Goal: Obtain resource: Download file/media

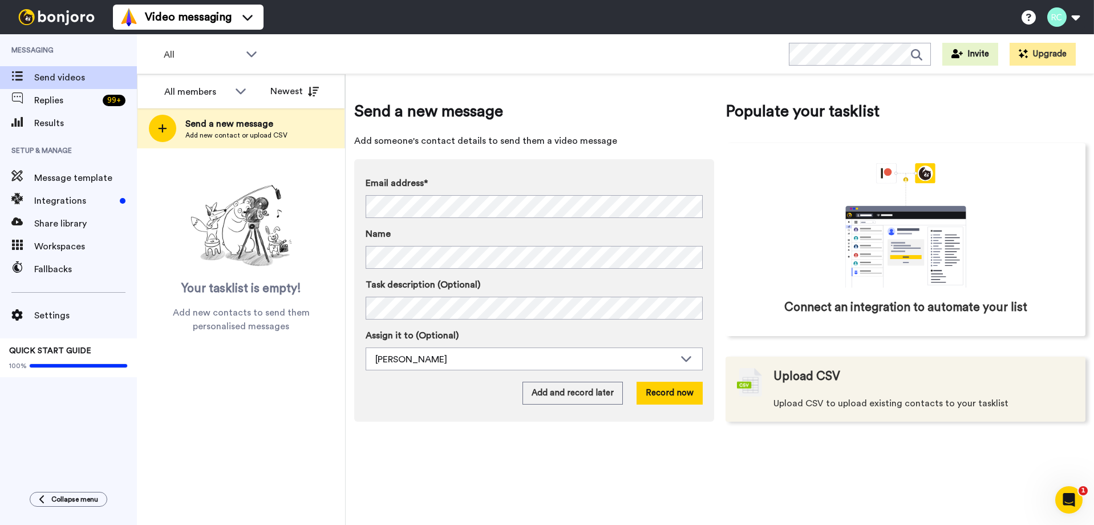
click at [751, 382] on img at bounding box center [749, 382] width 25 height 29
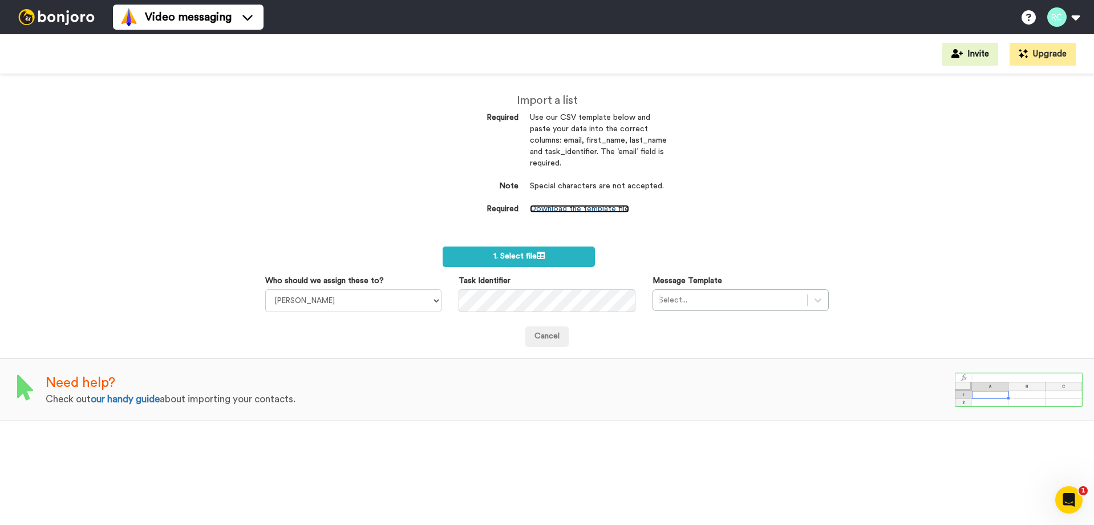
click at [594, 210] on link "Download the template file" at bounding box center [579, 209] width 99 height 8
click at [539, 252] on icon at bounding box center [541, 256] width 8 height 8
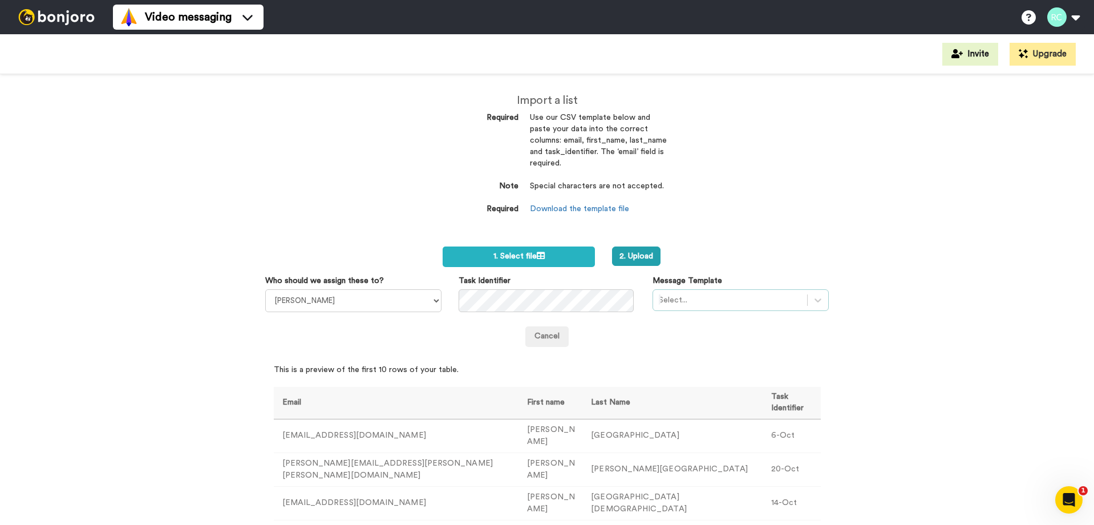
click at [717, 306] on div at bounding box center [730, 300] width 143 height 14
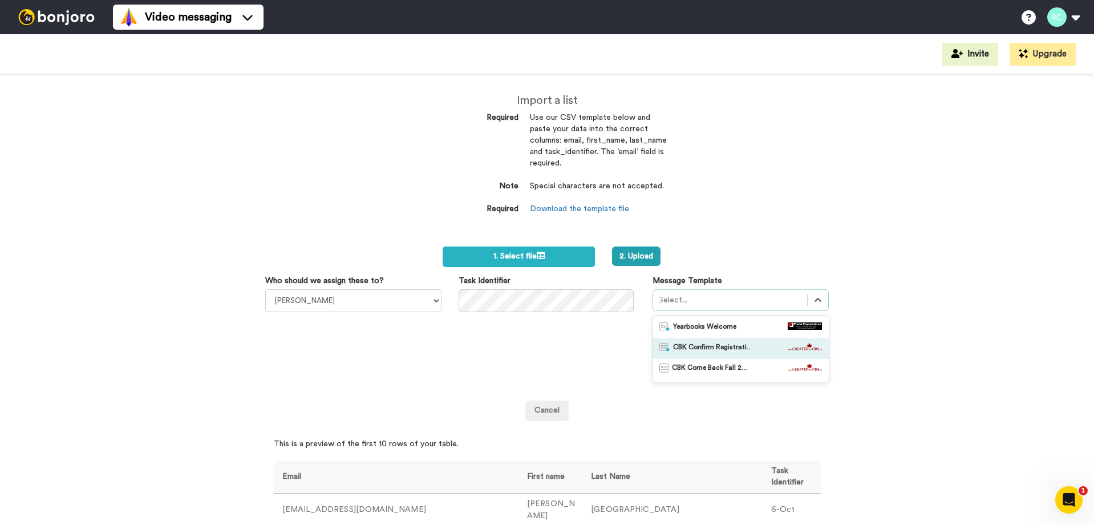
click at [702, 346] on span "CBK Confirm Registration" at bounding box center [713, 348] width 80 height 11
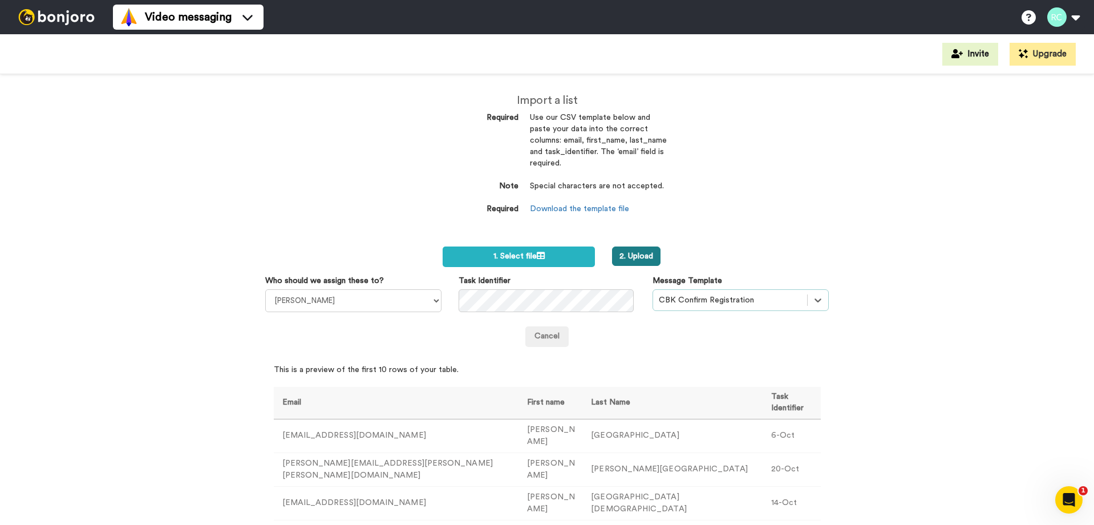
click at [635, 252] on button "2. Upload" at bounding box center [636, 255] width 48 height 19
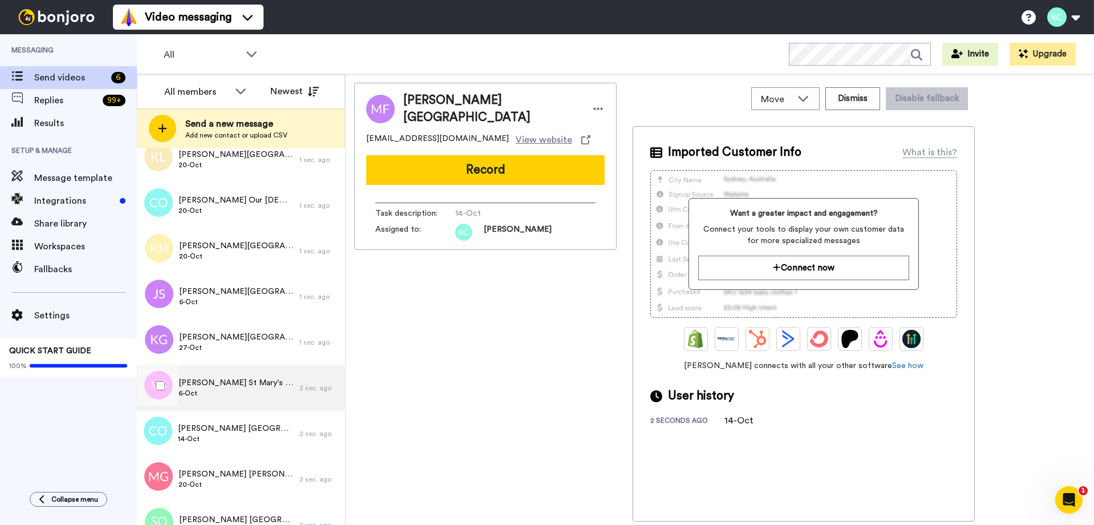
scroll to position [137, 0]
